Goal: Check status

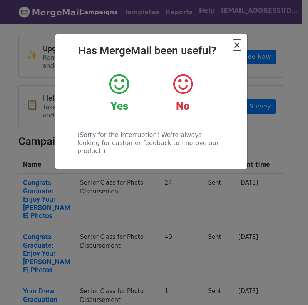
click at [238, 45] on span "×" at bounding box center [237, 45] width 8 height 11
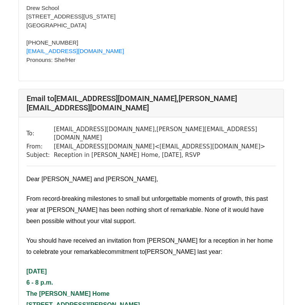
scroll to position [968, 0]
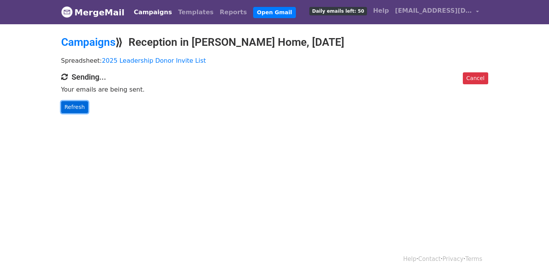
click at [71, 104] on link "Refresh" at bounding box center [74, 107] width 27 height 12
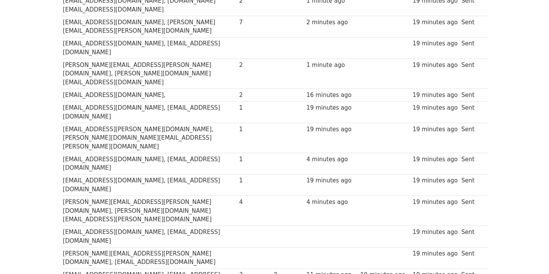
scroll to position [404, 0]
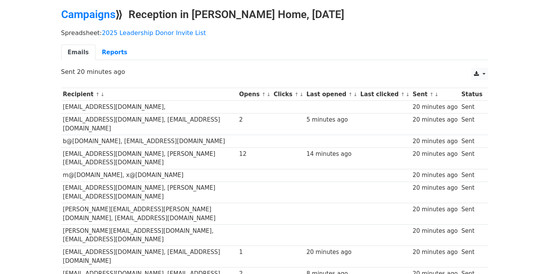
scroll to position [27, 0]
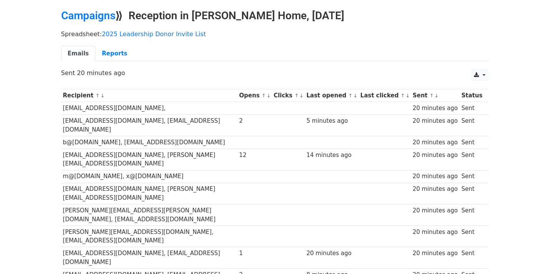
click at [264, 95] on link "↑" at bounding box center [264, 96] width 4 height 6
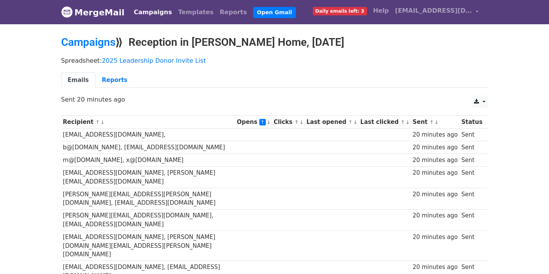
click at [270, 123] on link "↓" at bounding box center [269, 122] width 4 height 6
